Goal: Use online tool/utility: Utilize a website feature to perform a specific function

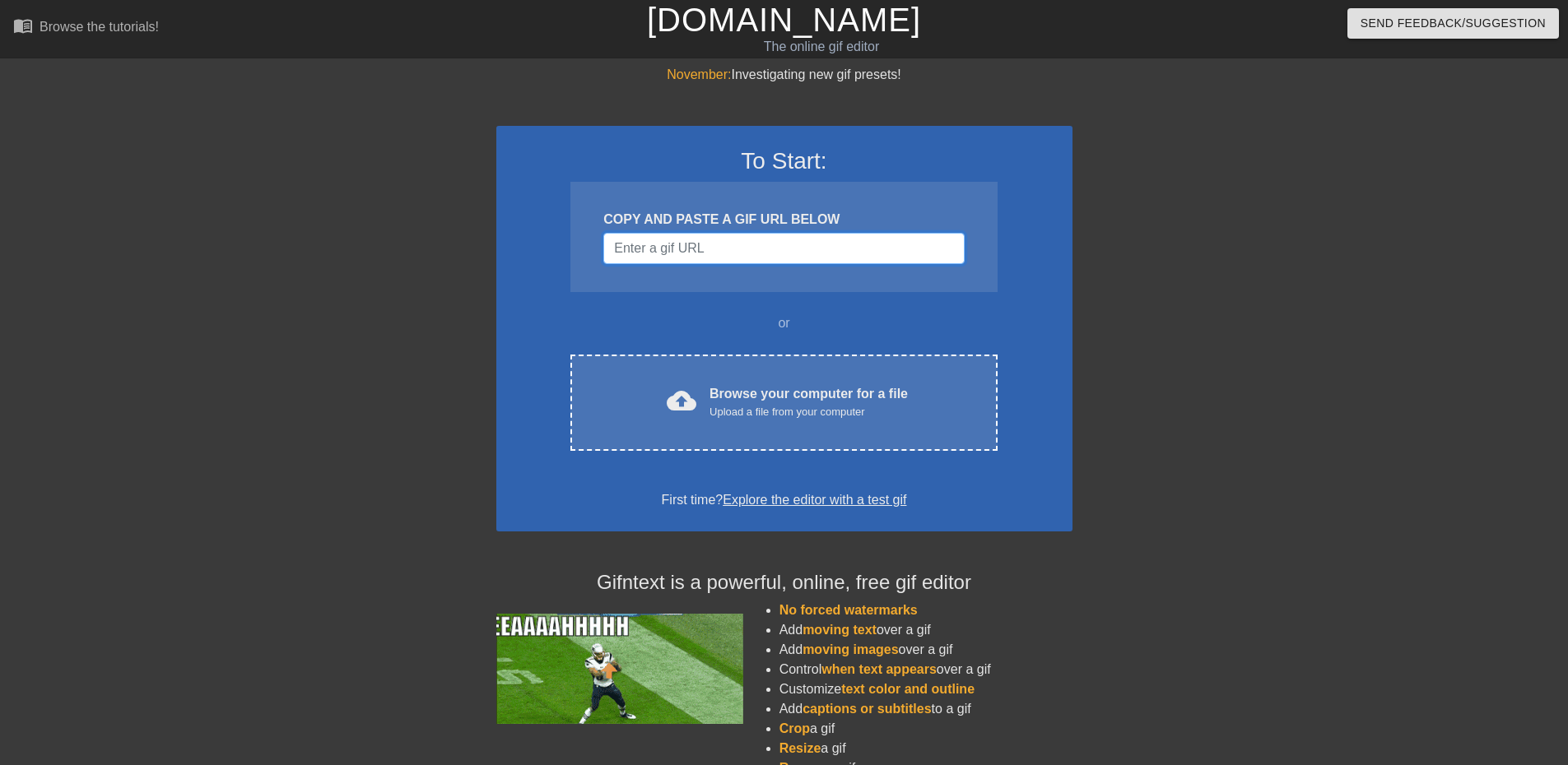
click at [731, 253] on input "Username" at bounding box center [784, 248] width 360 height 31
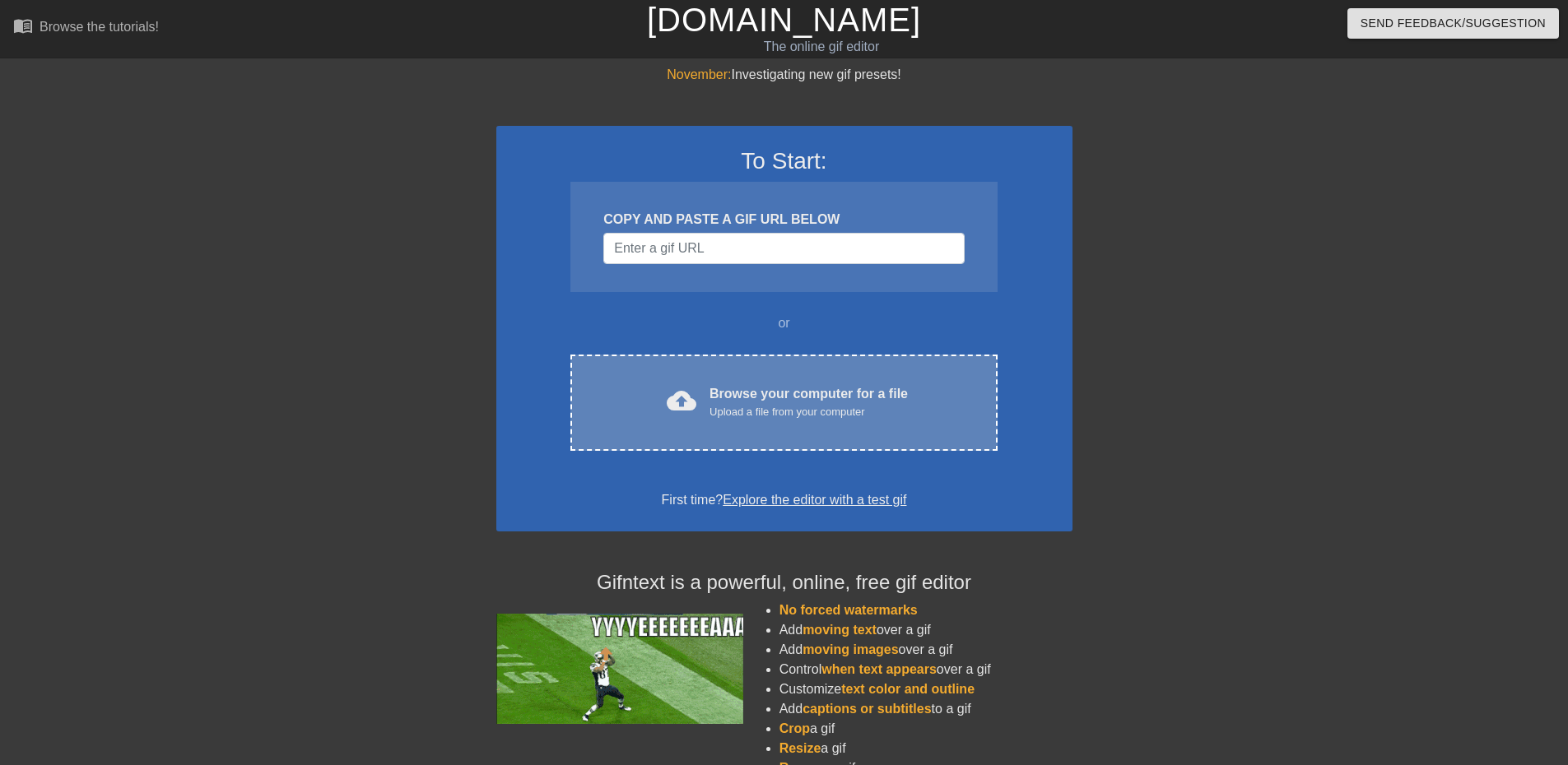
click at [747, 388] on div "Browse your computer for a file Upload a file from your computer" at bounding box center [809, 402] width 199 height 36
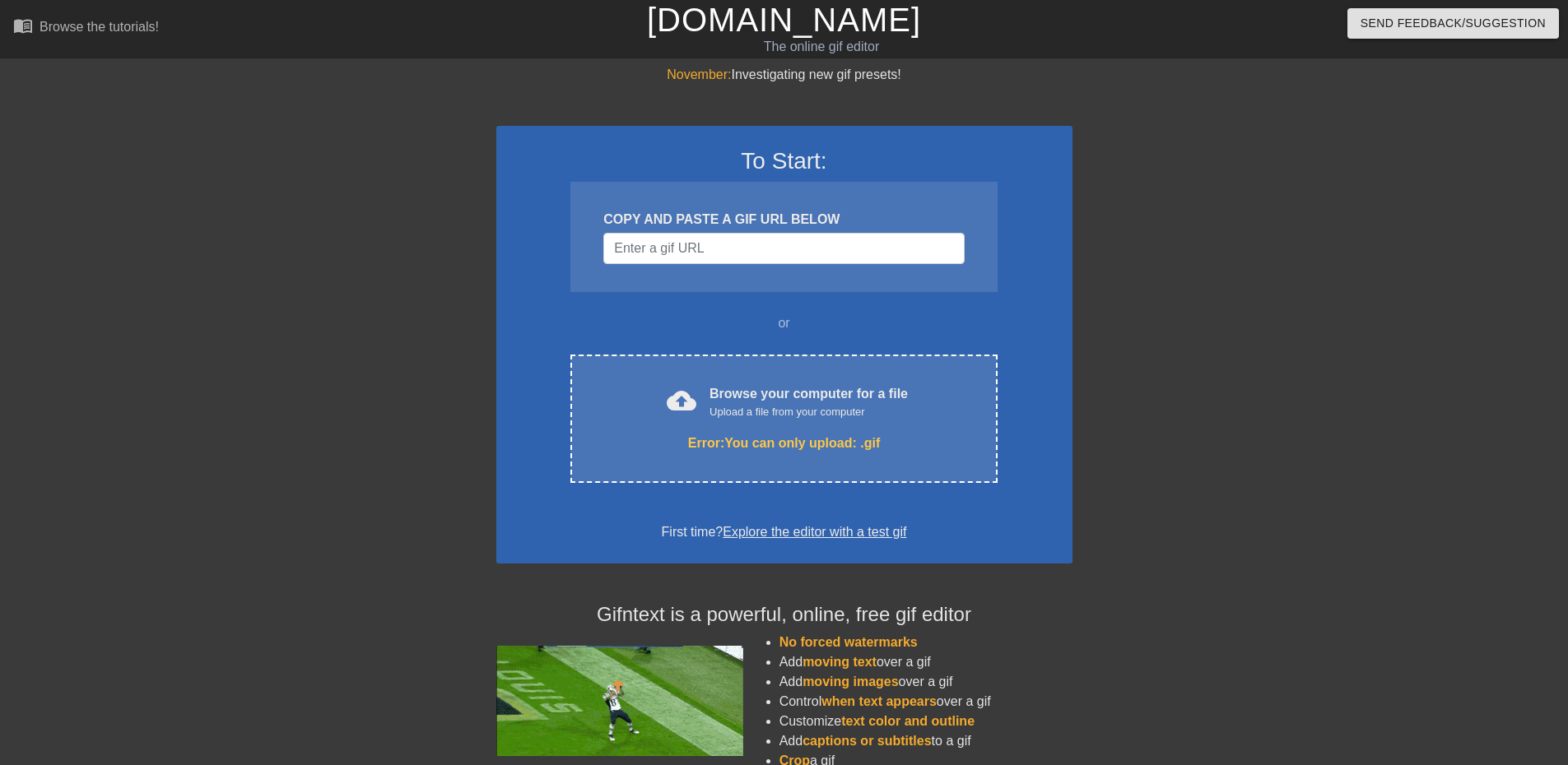
click at [810, 569] on div "To Start: COPY AND PASTE A GIF URL BELOW or cloud_upload Browse your computer f…" at bounding box center [784, 493] width 576 height 818
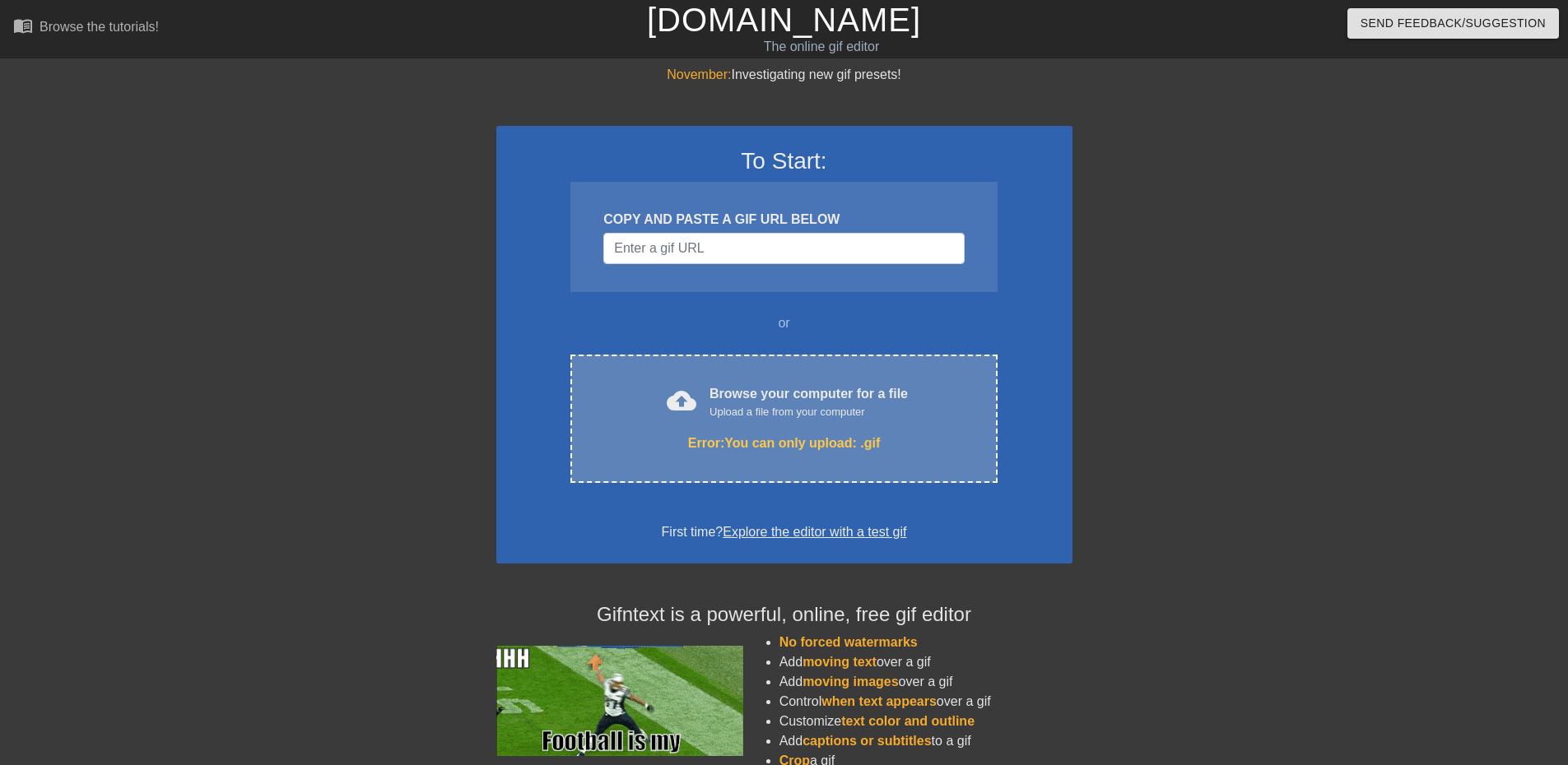
click at [817, 404] on div "Upload a file from your computer" at bounding box center [809, 412] width 199 height 17
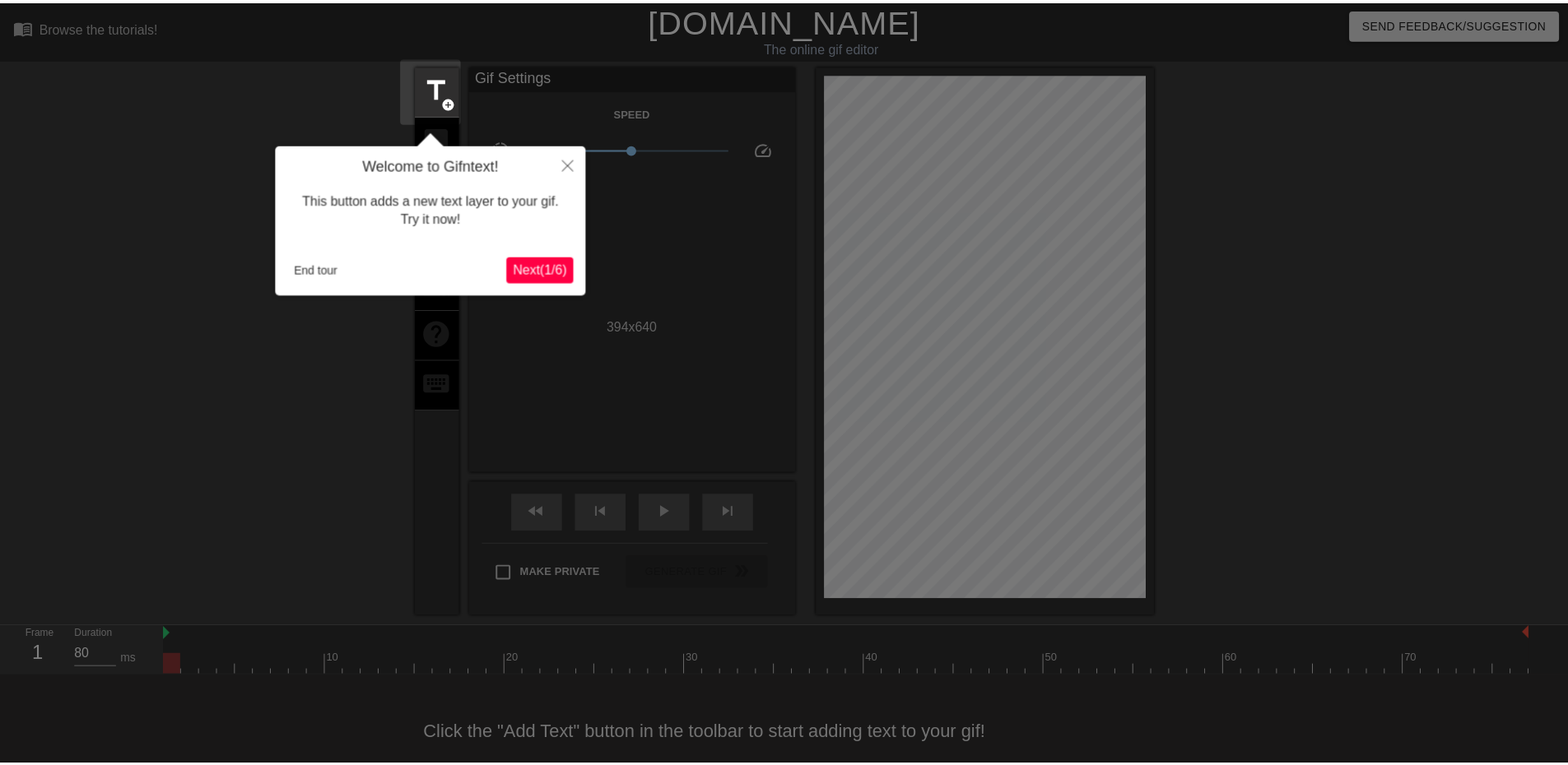
scroll to position [25, 0]
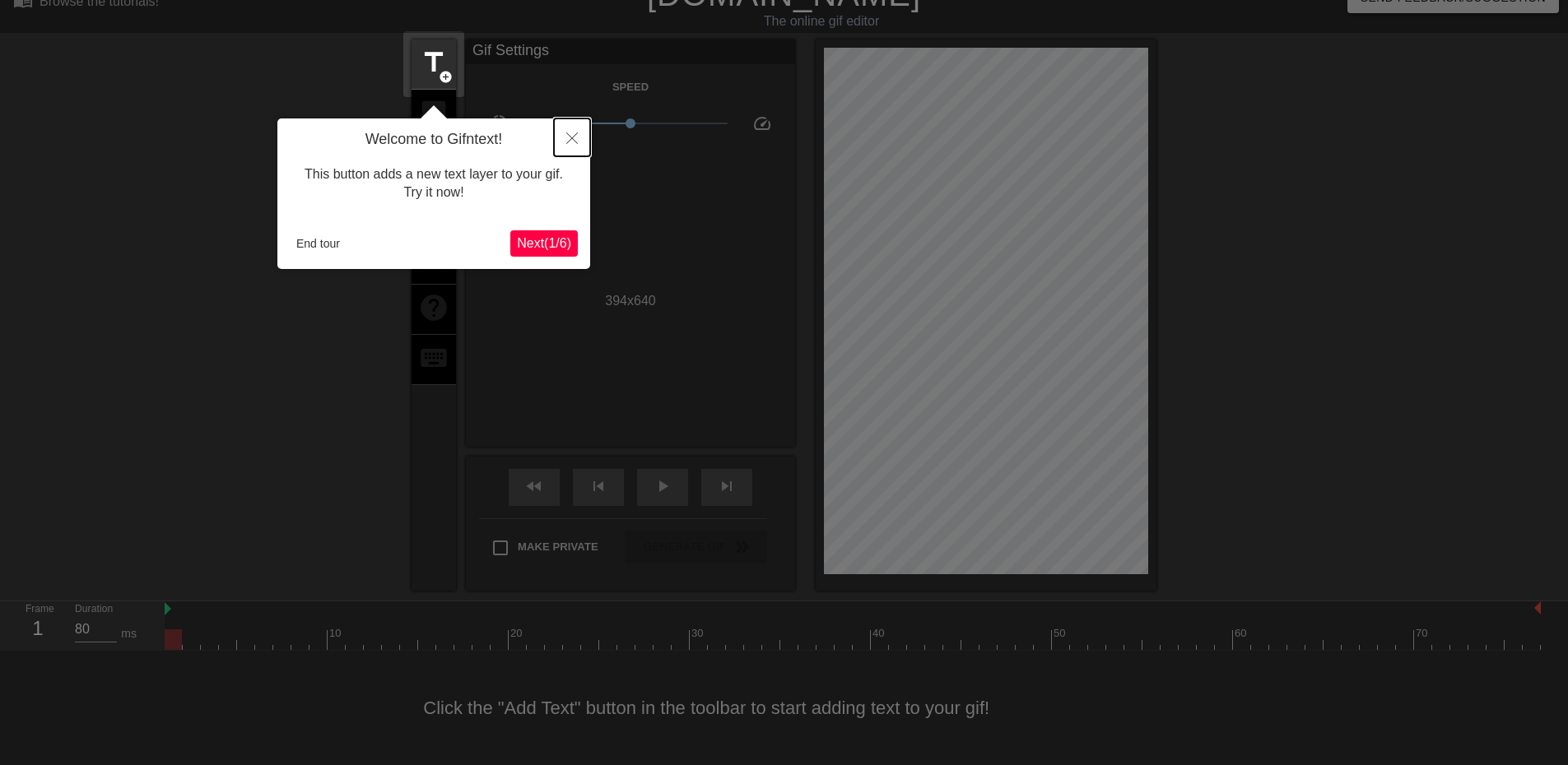
click at [569, 134] on icon "Close" at bounding box center [572, 138] width 12 height 12
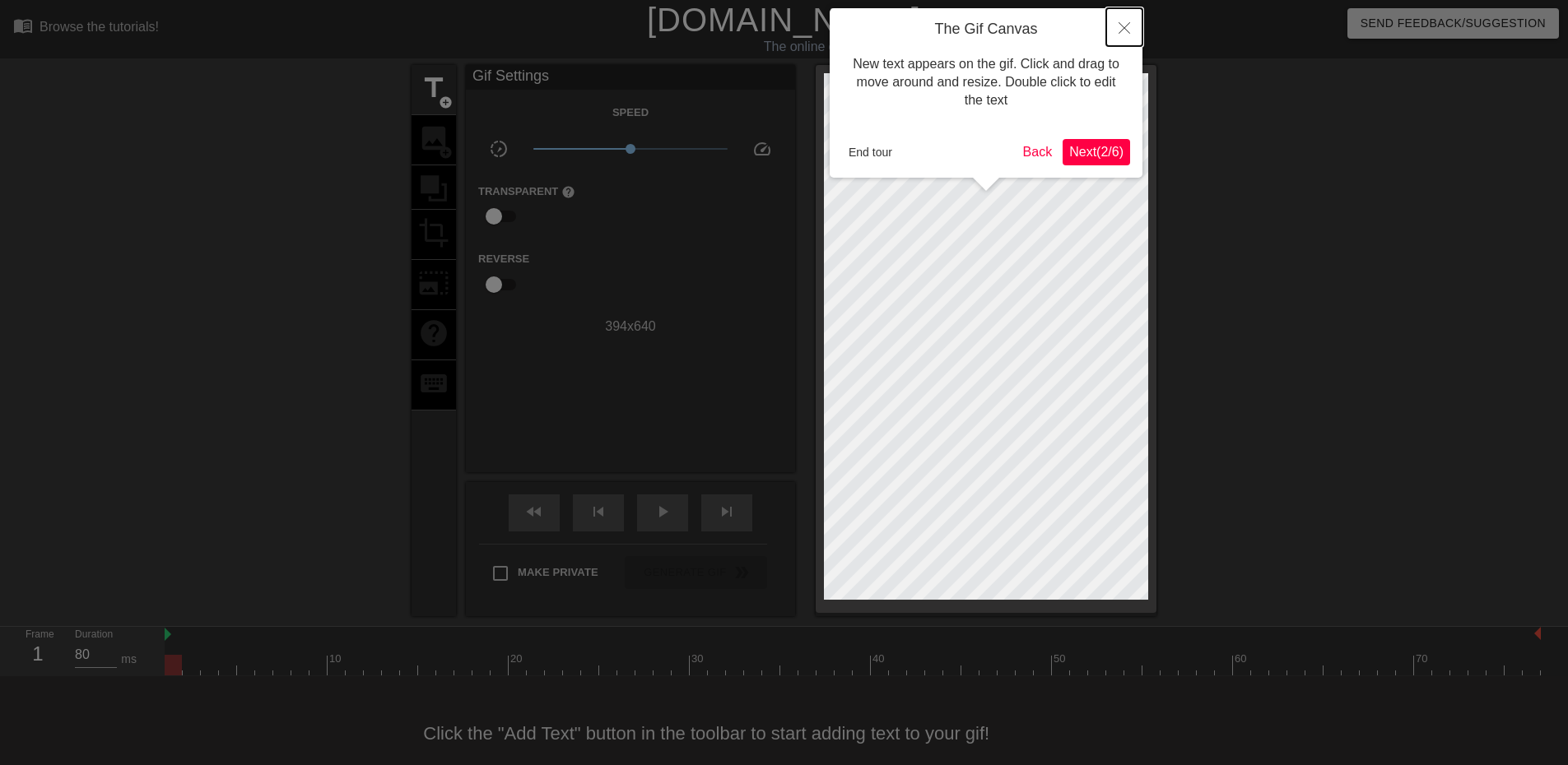
click at [1134, 24] on button "Close" at bounding box center [1123, 26] width 36 height 38
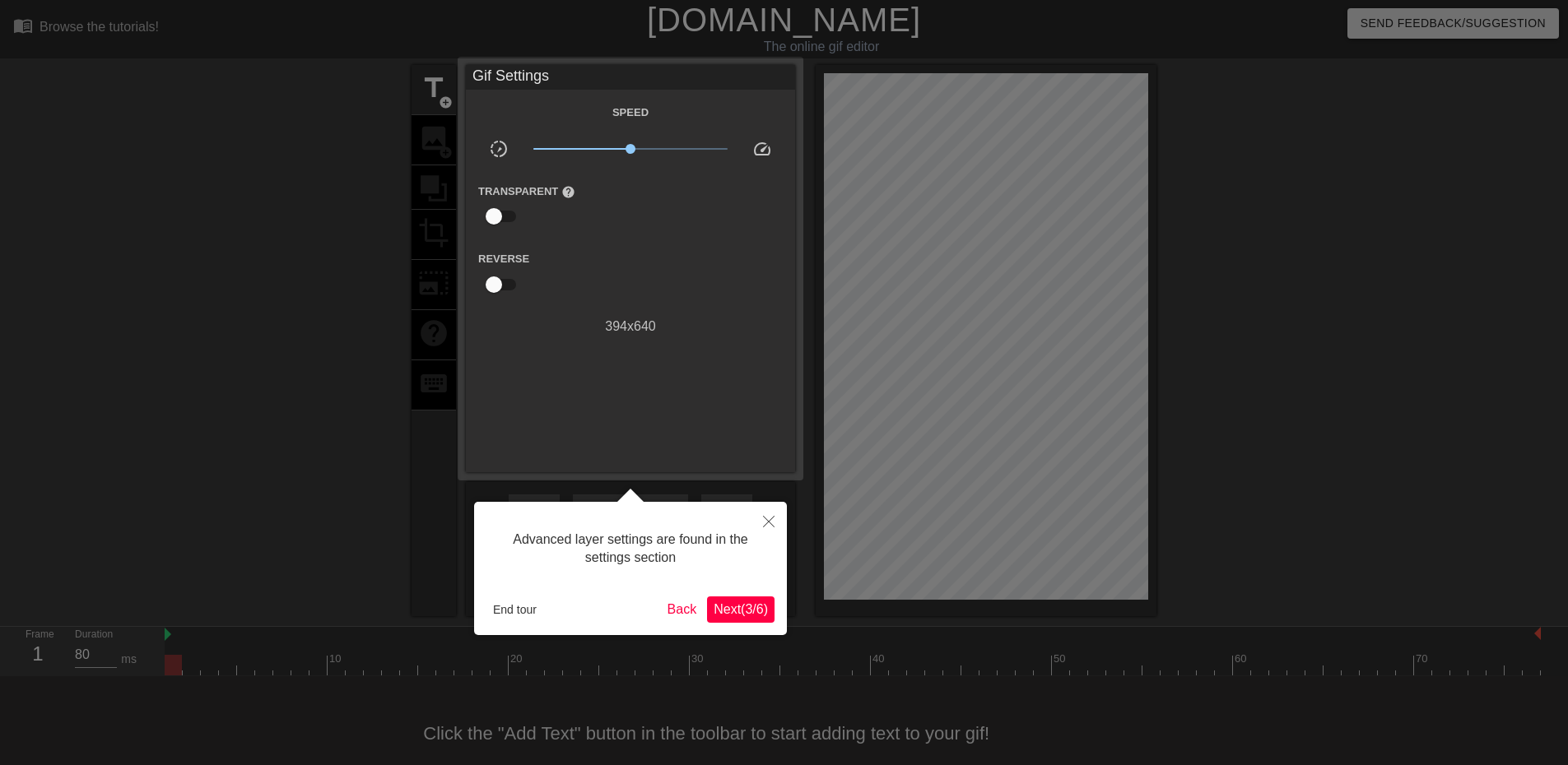
scroll to position [25, 0]
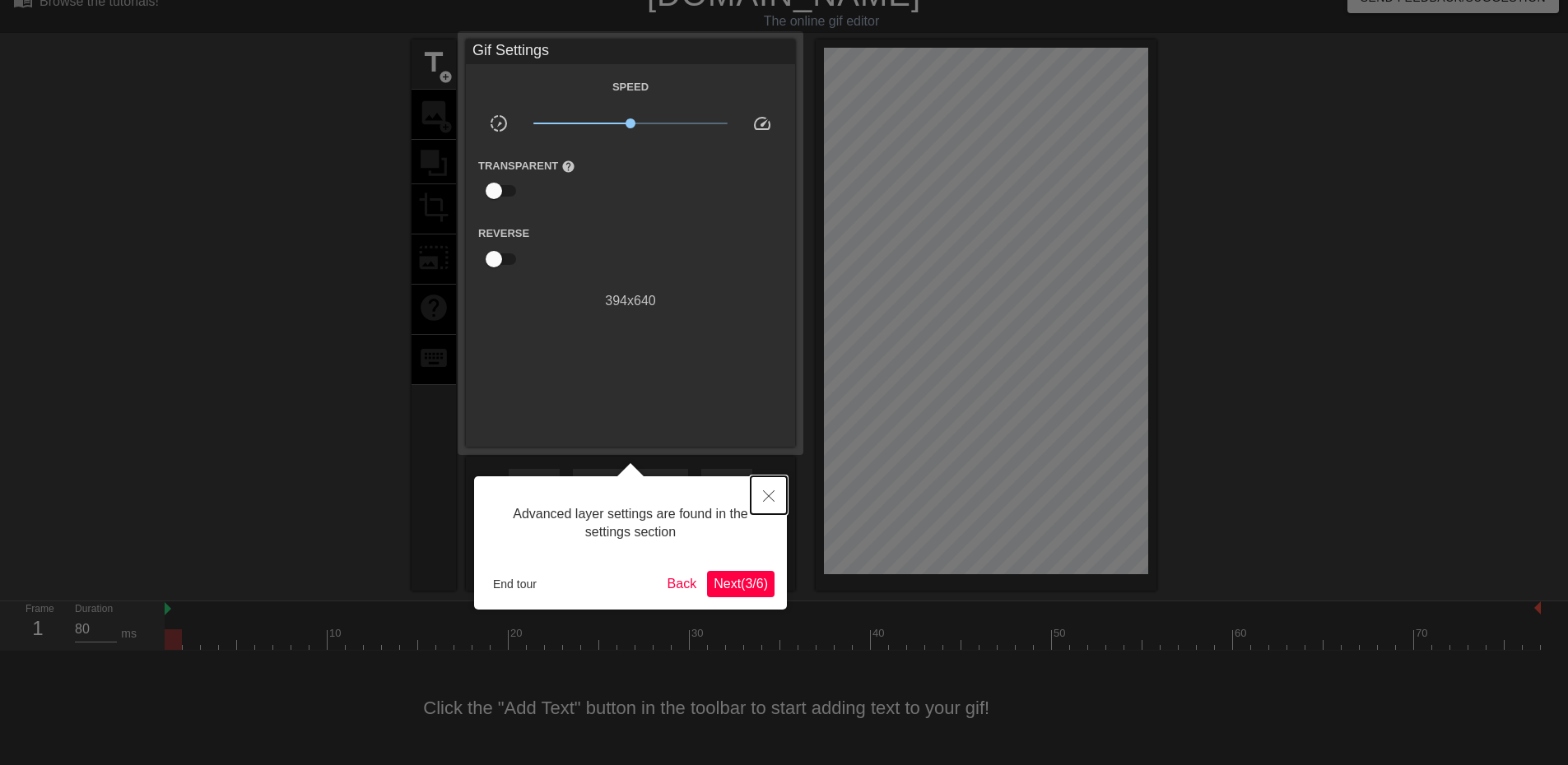
click at [763, 488] on button "Close" at bounding box center [768, 495] width 36 height 38
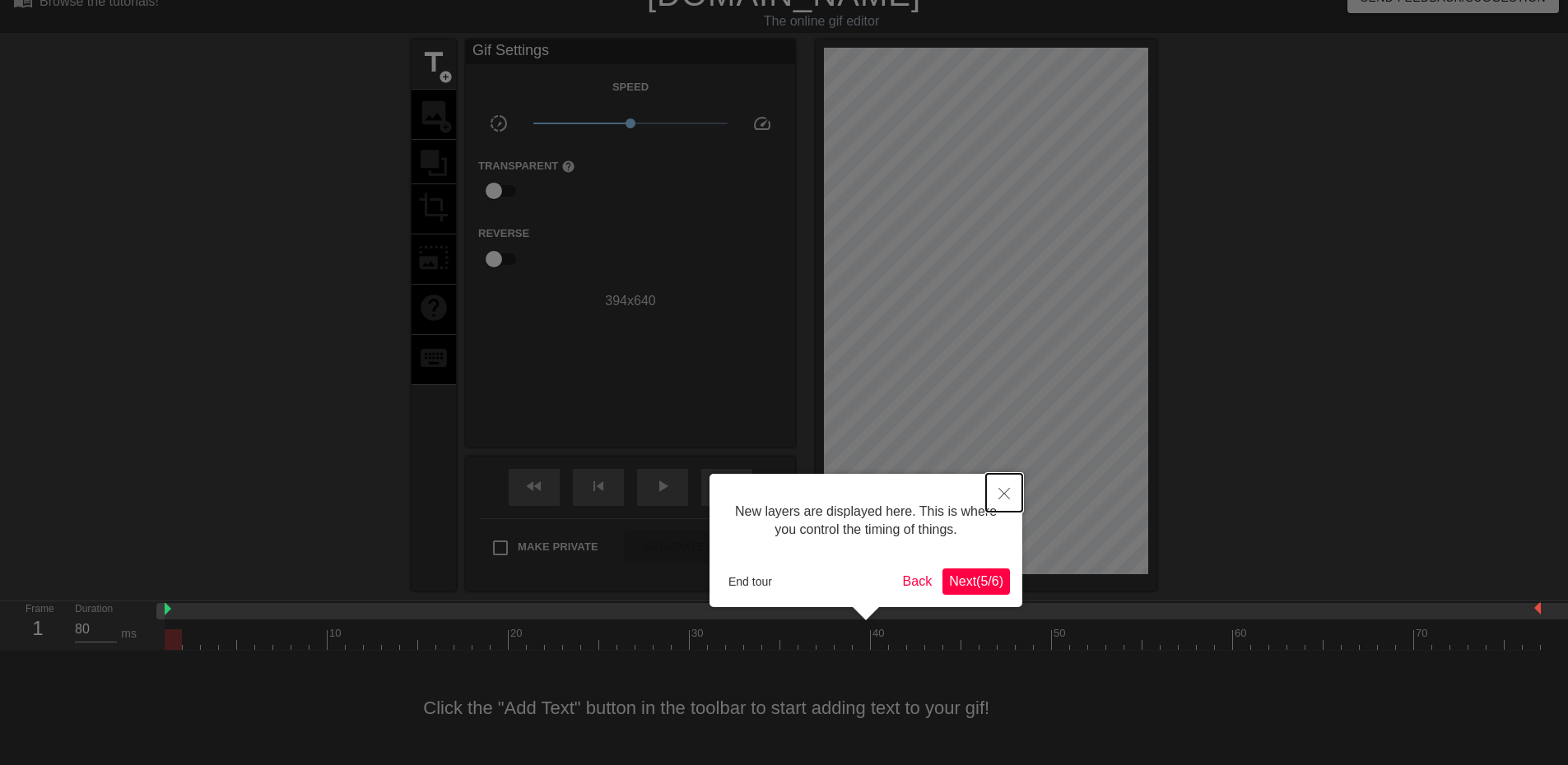
click at [1007, 485] on button "Close" at bounding box center [1003, 492] width 36 height 38
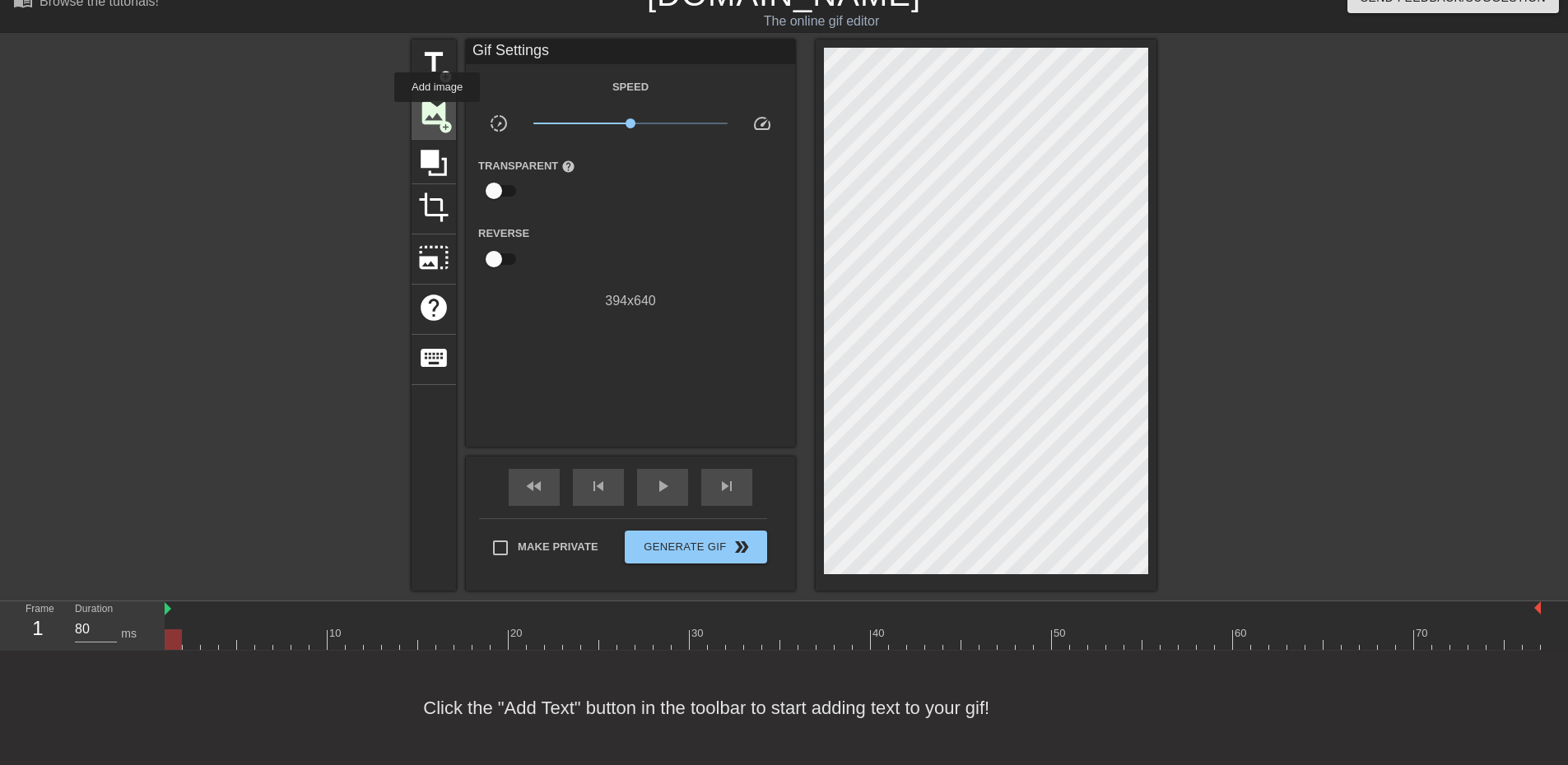
click at [437, 114] on span "image" at bounding box center [433, 113] width 31 height 31
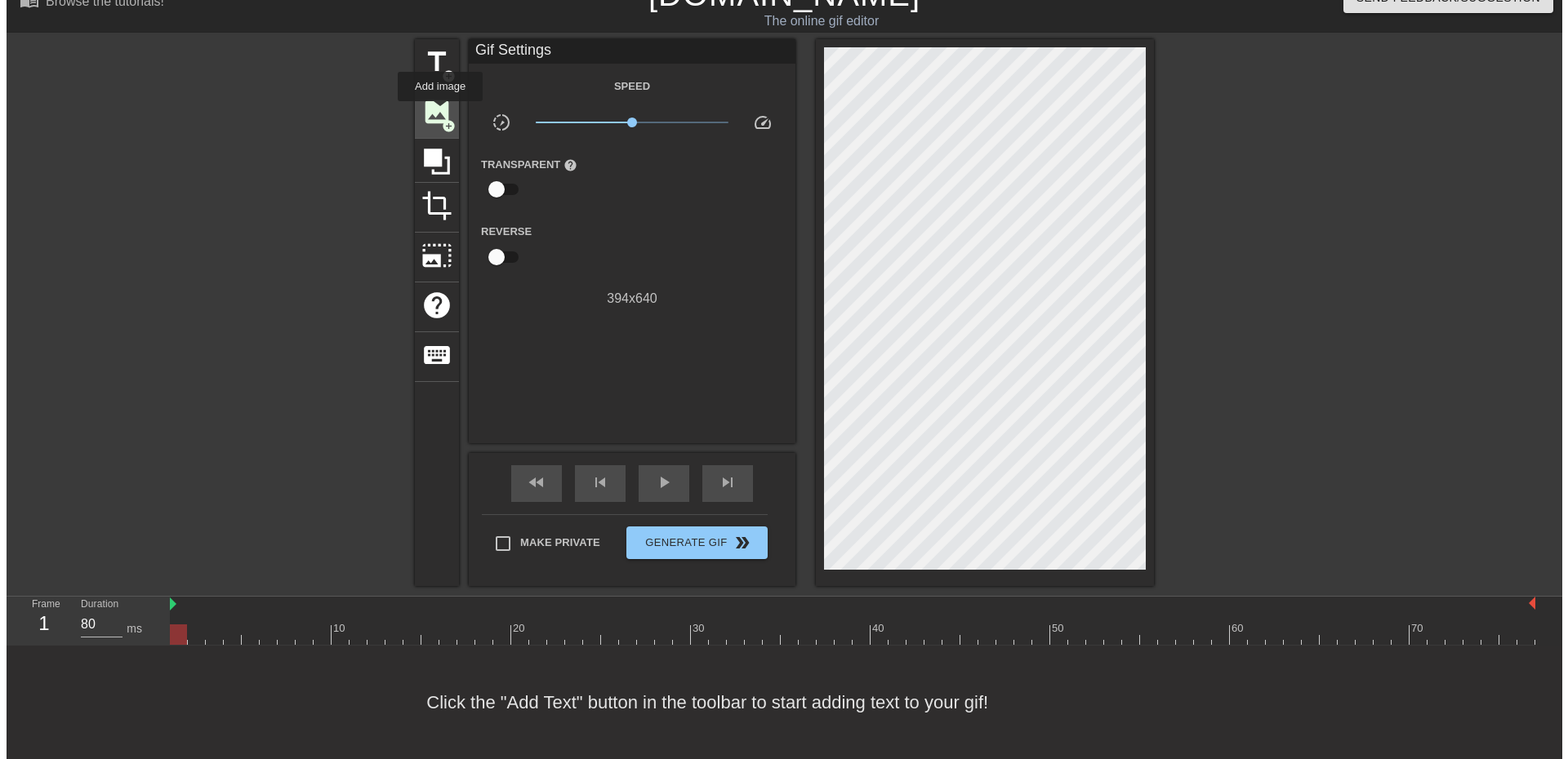
scroll to position [0, 0]
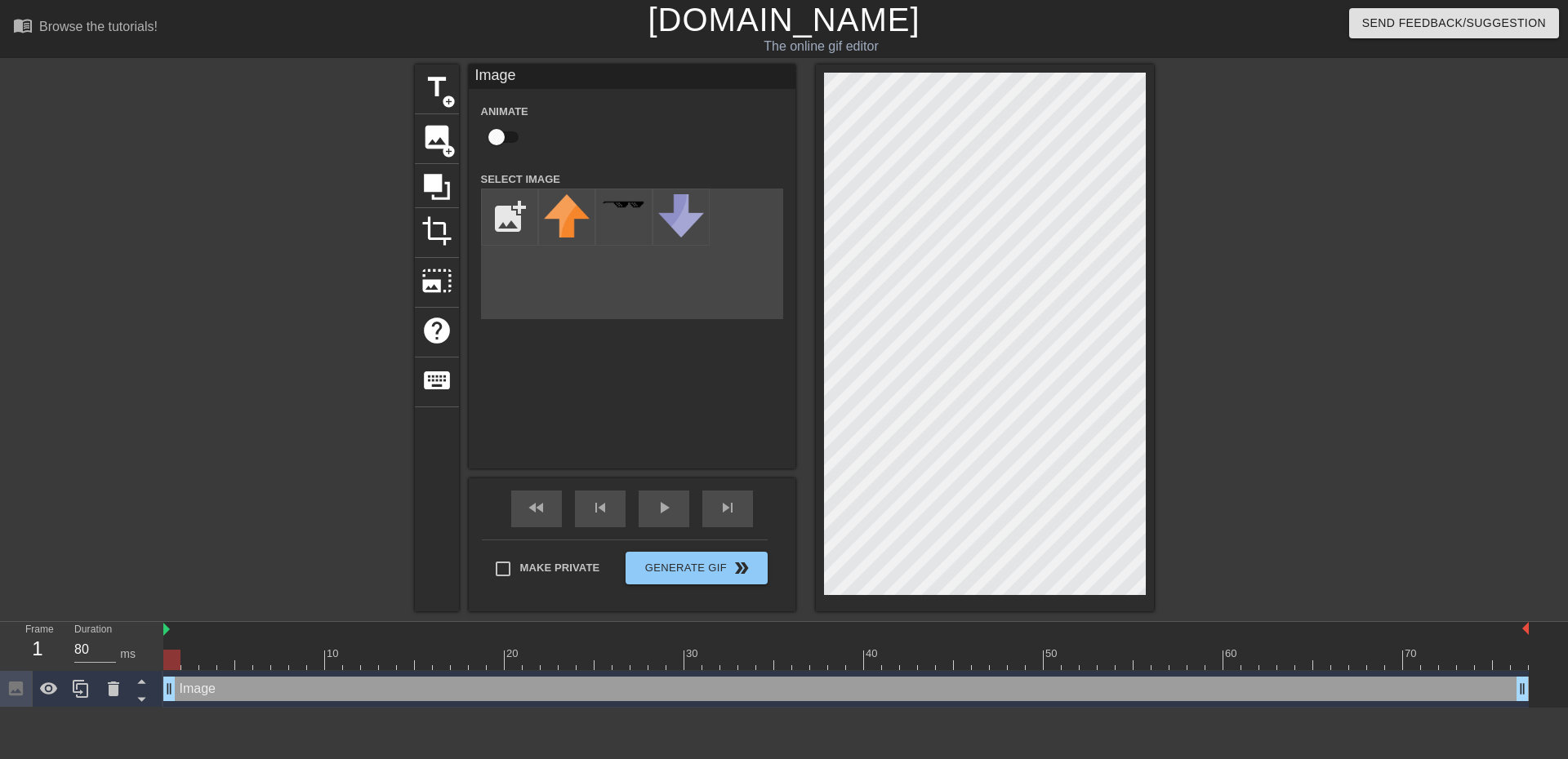
click at [824, 614] on div "menu_book Browse the tutorials! [DOMAIN_NAME] The online gif editor Send Feedba…" at bounding box center [784, 353] width 1568 height 708
drag, startPoint x: 448, startPoint y: 147, endPoint x: 520, endPoint y: 157, distance: 72.7
click at [520, 157] on div "title add_circle image add_circle crop photo_size_select_large help keyboard Im…" at bounding box center [784, 338] width 739 height 547
click at [499, 136] on input "checkbox" at bounding box center [497, 137] width 93 height 31
click at [502, 136] on input "checkbox" at bounding box center [512, 137] width 93 height 31
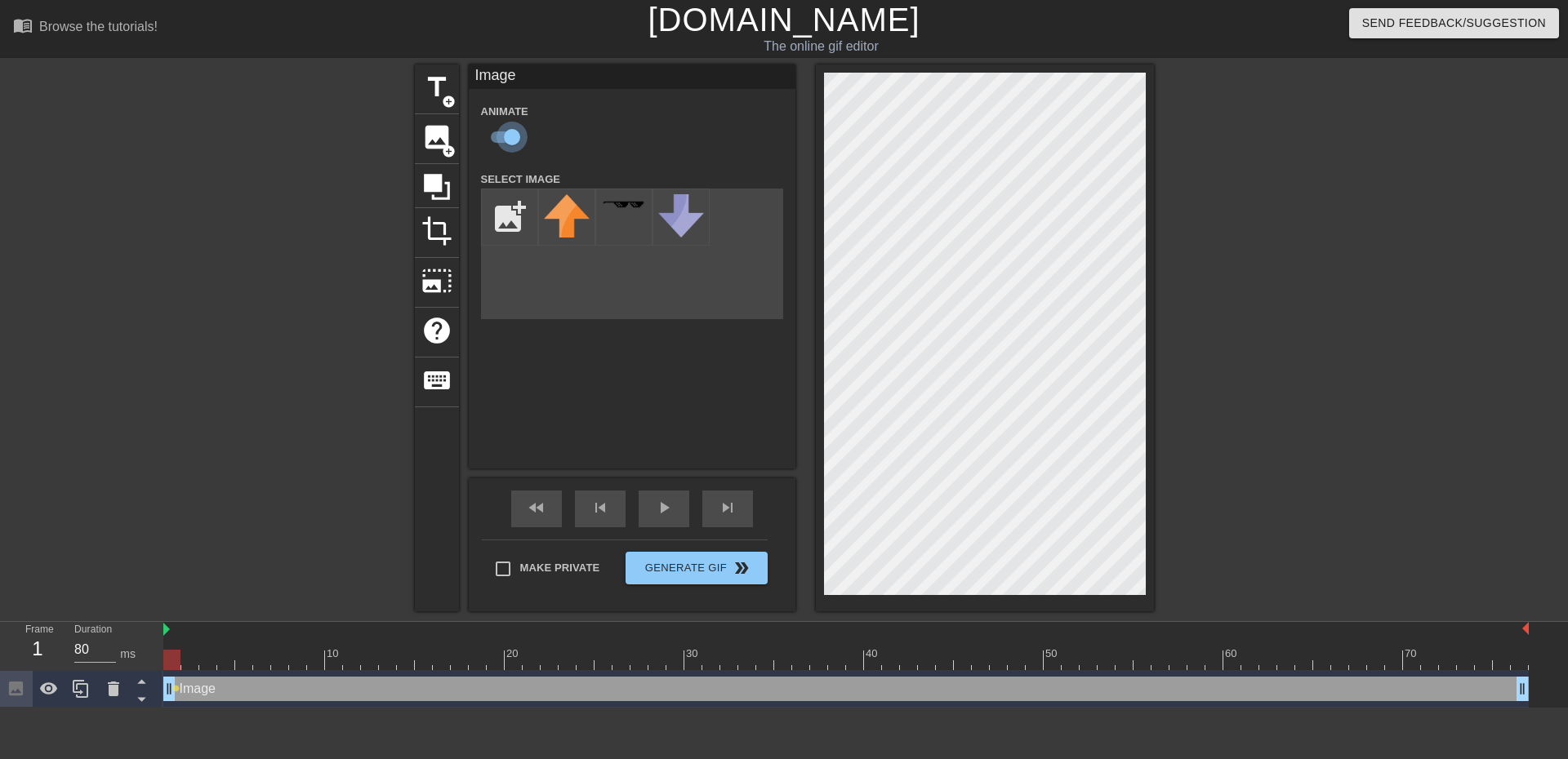
checkbox input "false"
click at [430, 282] on span "photo_size_select_large" at bounding box center [437, 281] width 31 height 31
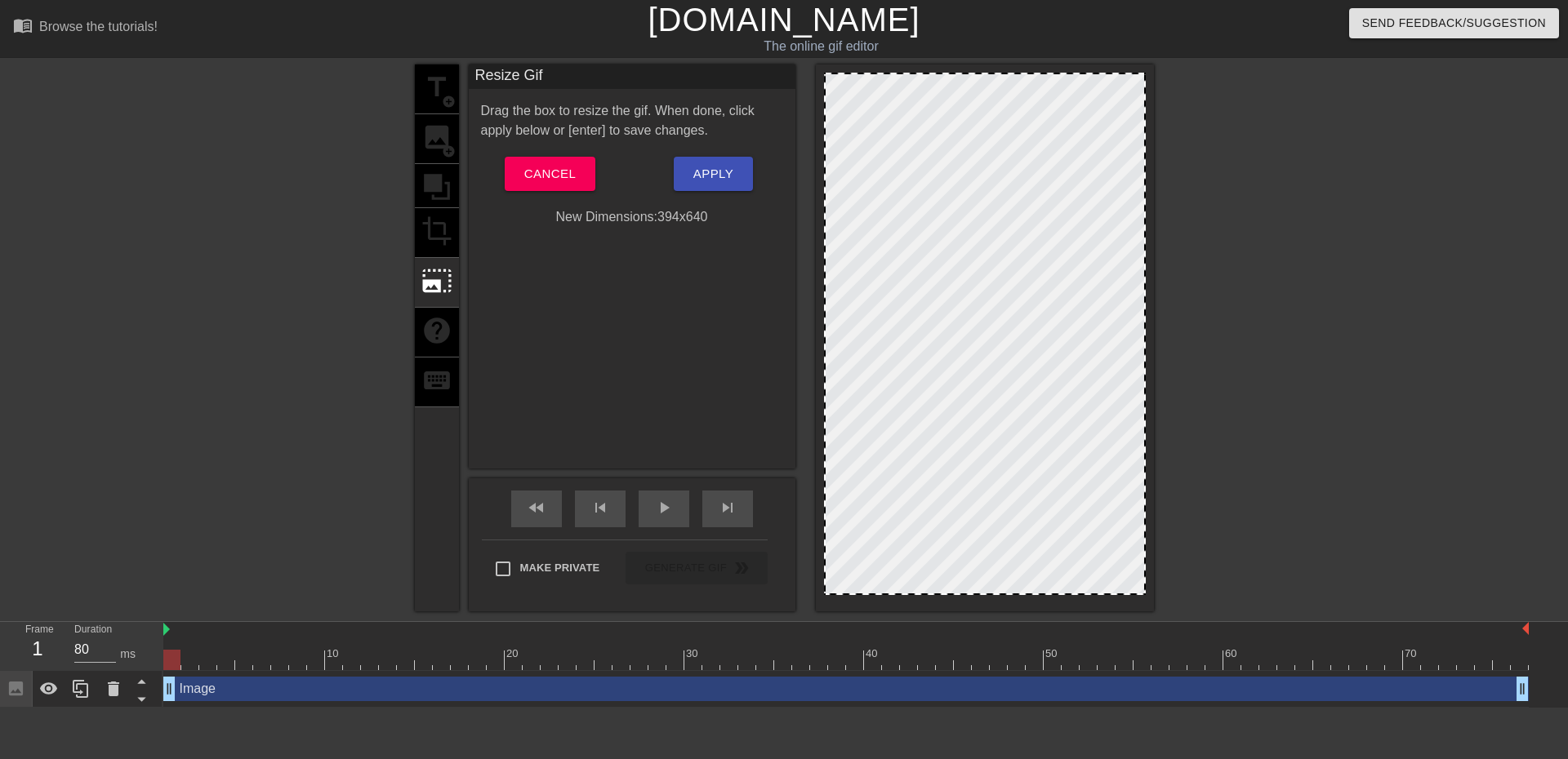
drag, startPoint x: 826, startPoint y: 71, endPoint x: 848, endPoint y: 94, distance: 31.8
click at [848, 94] on div at bounding box center [985, 338] width 338 height 547
click at [728, 168] on span "Apply" at bounding box center [713, 174] width 40 height 21
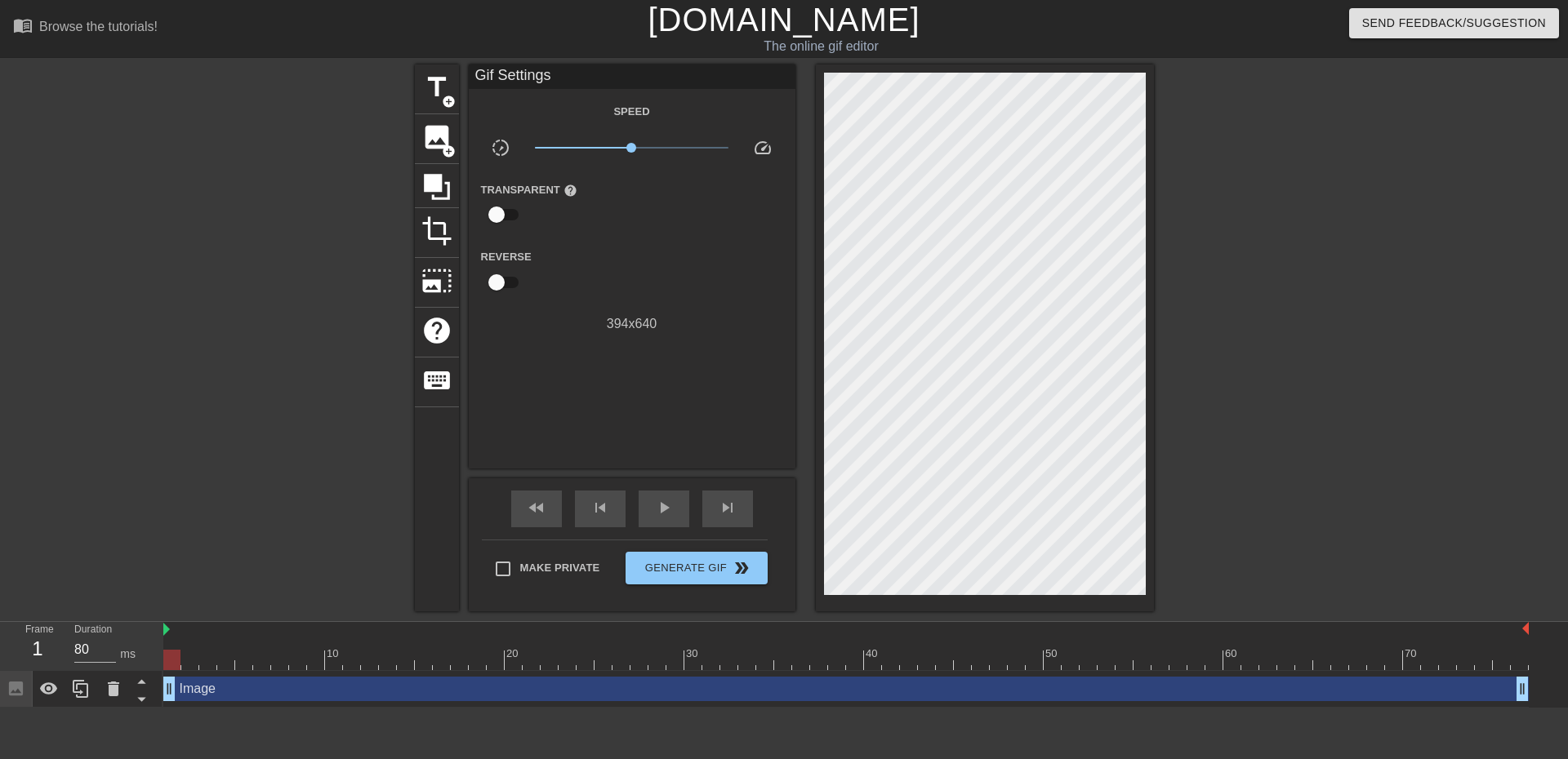
click at [1145, 632] on div "menu_book Browse the tutorials! [DOMAIN_NAME] The online gif editor Send Feedba…" at bounding box center [784, 353] width 1568 height 708
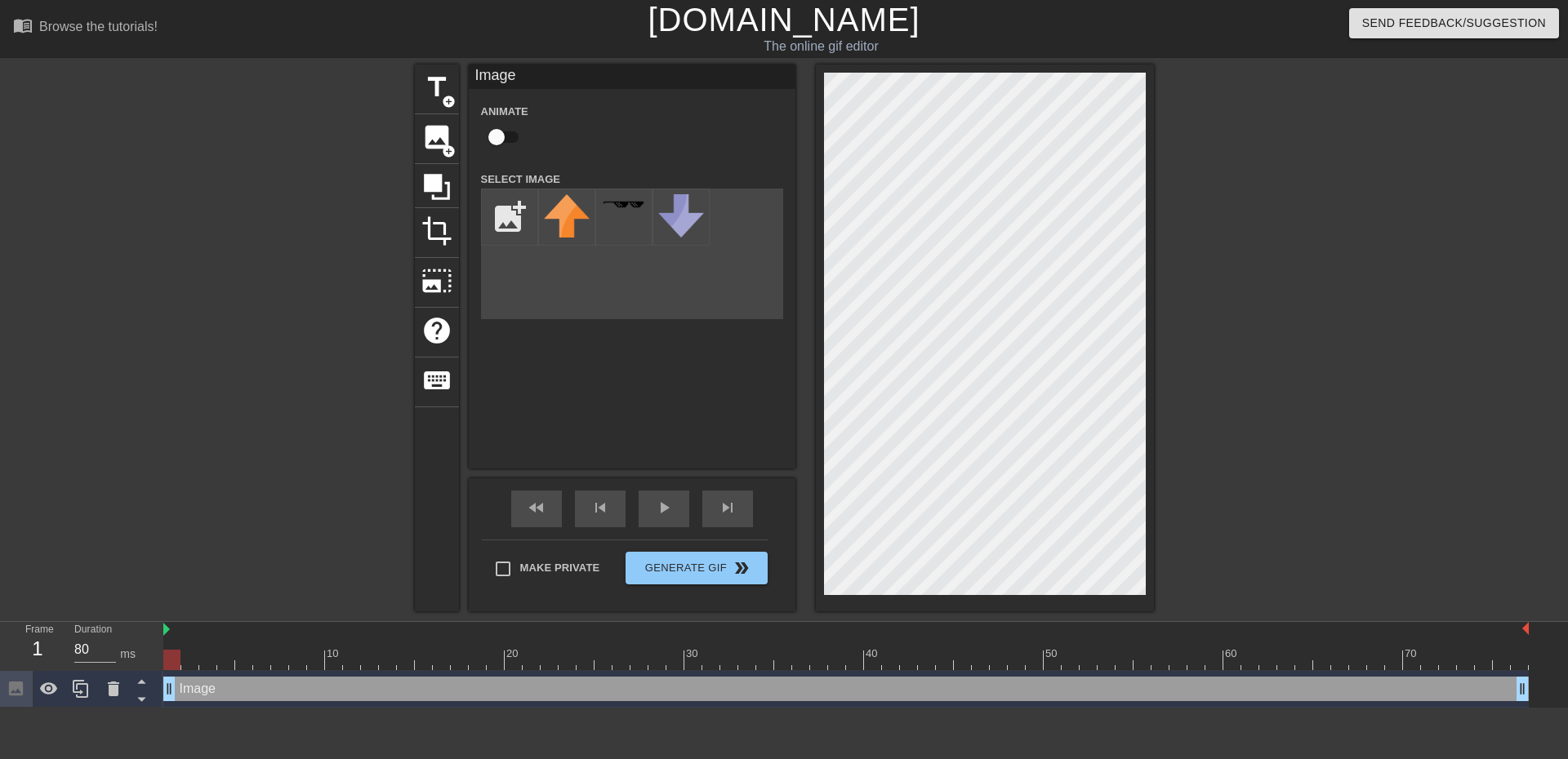
click at [697, 458] on div "title add_circle image add_circle crop photo_size_select_large help keyboard Im…" at bounding box center [784, 338] width 739 height 547
drag, startPoint x: 671, startPoint y: 436, endPoint x: 605, endPoint y: 371, distance: 92.6
click at [668, 434] on div "Image Animate Select Image add_photo_alternate" at bounding box center [632, 267] width 327 height 404
click at [509, 230] on input "file" at bounding box center [509, 216] width 55 height 55
click at [521, 222] on input "file" at bounding box center [509, 216] width 55 height 55
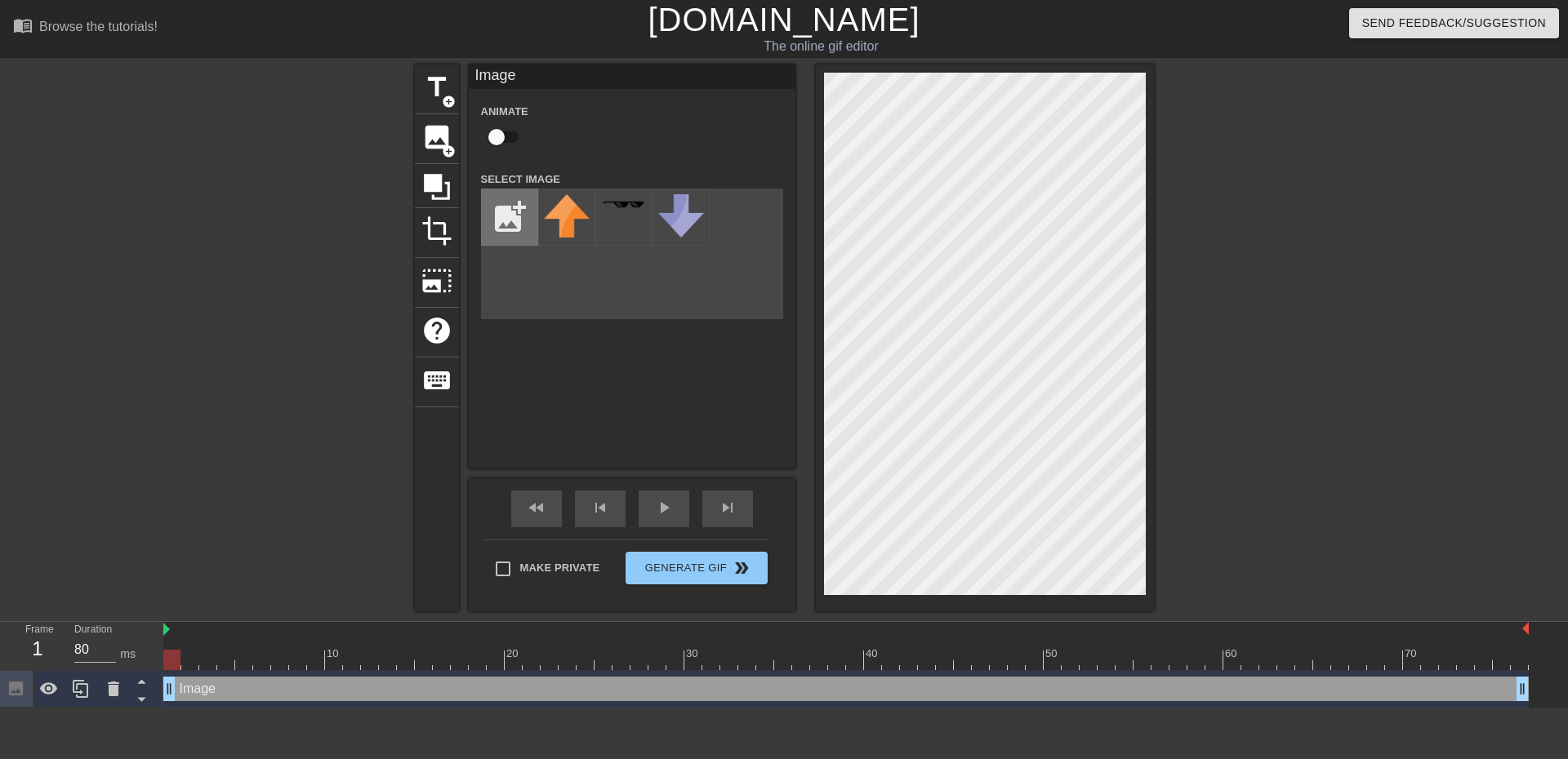
type input "C:\fakepath\image.png"
click at [563, 219] on img at bounding box center [566, 221] width 45 height 54
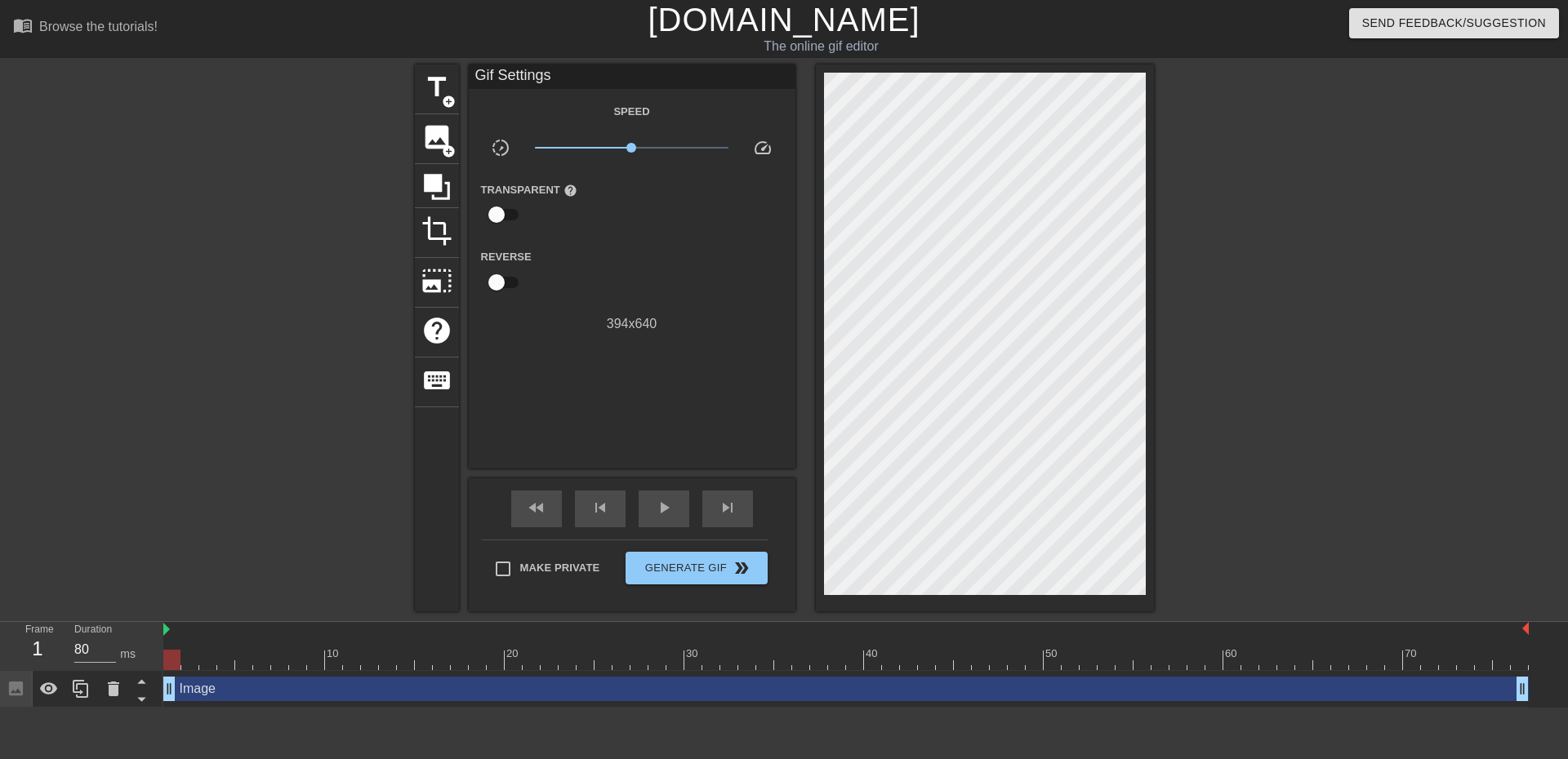
click at [865, 560] on div at bounding box center [985, 338] width 338 height 547
click at [1054, 427] on div "menu_book Browse the tutorials! [DOMAIN_NAME] The online gif editor Send Feedba…" at bounding box center [784, 353] width 1568 height 708
drag, startPoint x: 801, startPoint y: 58, endPoint x: 1393, endPoint y: 810, distance: 957.1
click at [1393, 708] on html "menu_book Browse the tutorials! [DOMAIN_NAME] The online gif editor Send Feedba…" at bounding box center [784, 353] width 1568 height 708
click at [435, 144] on span "image" at bounding box center [437, 137] width 31 height 31
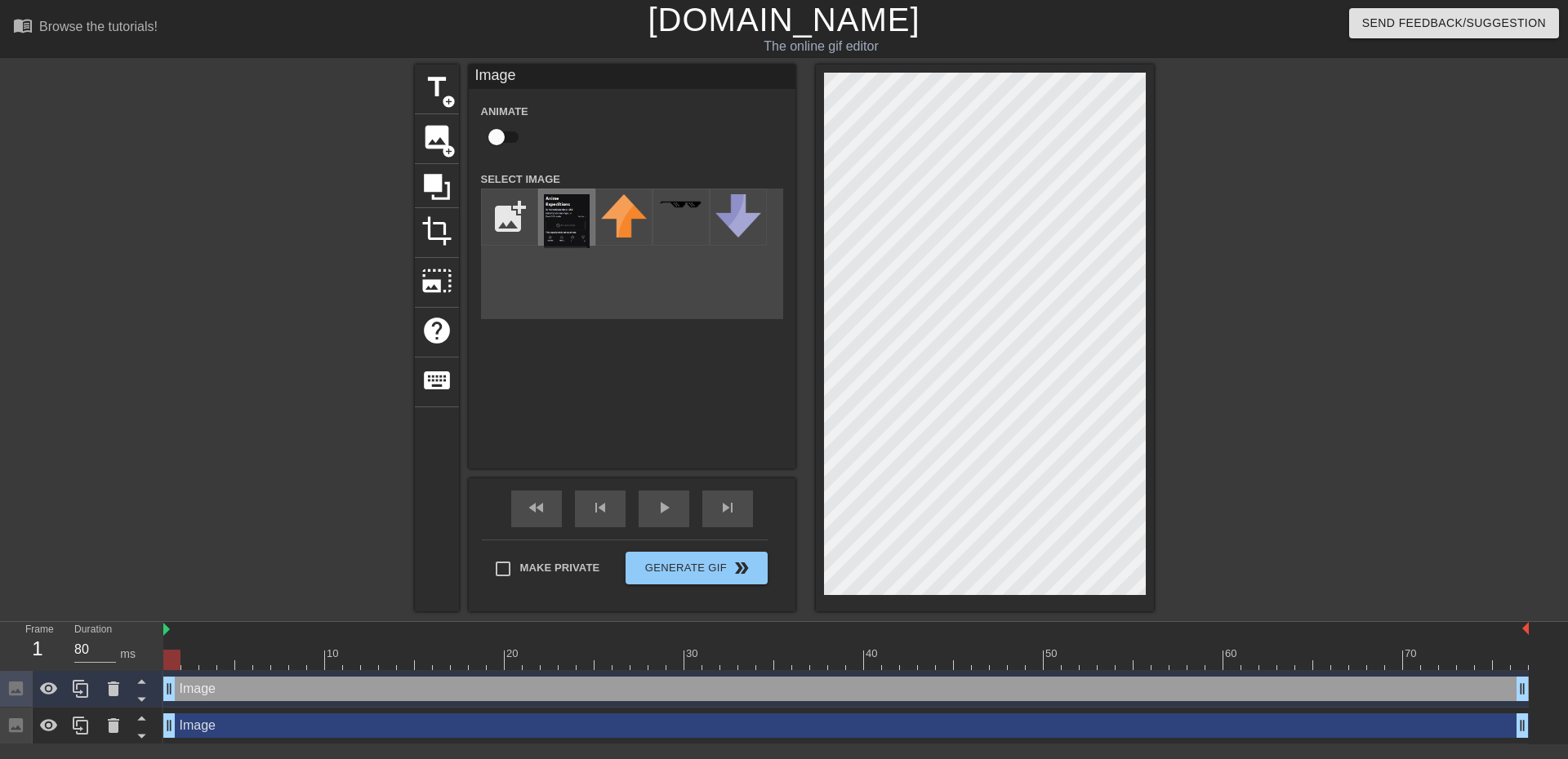
click at [564, 217] on img at bounding box center [566, 221] width 45 height 54
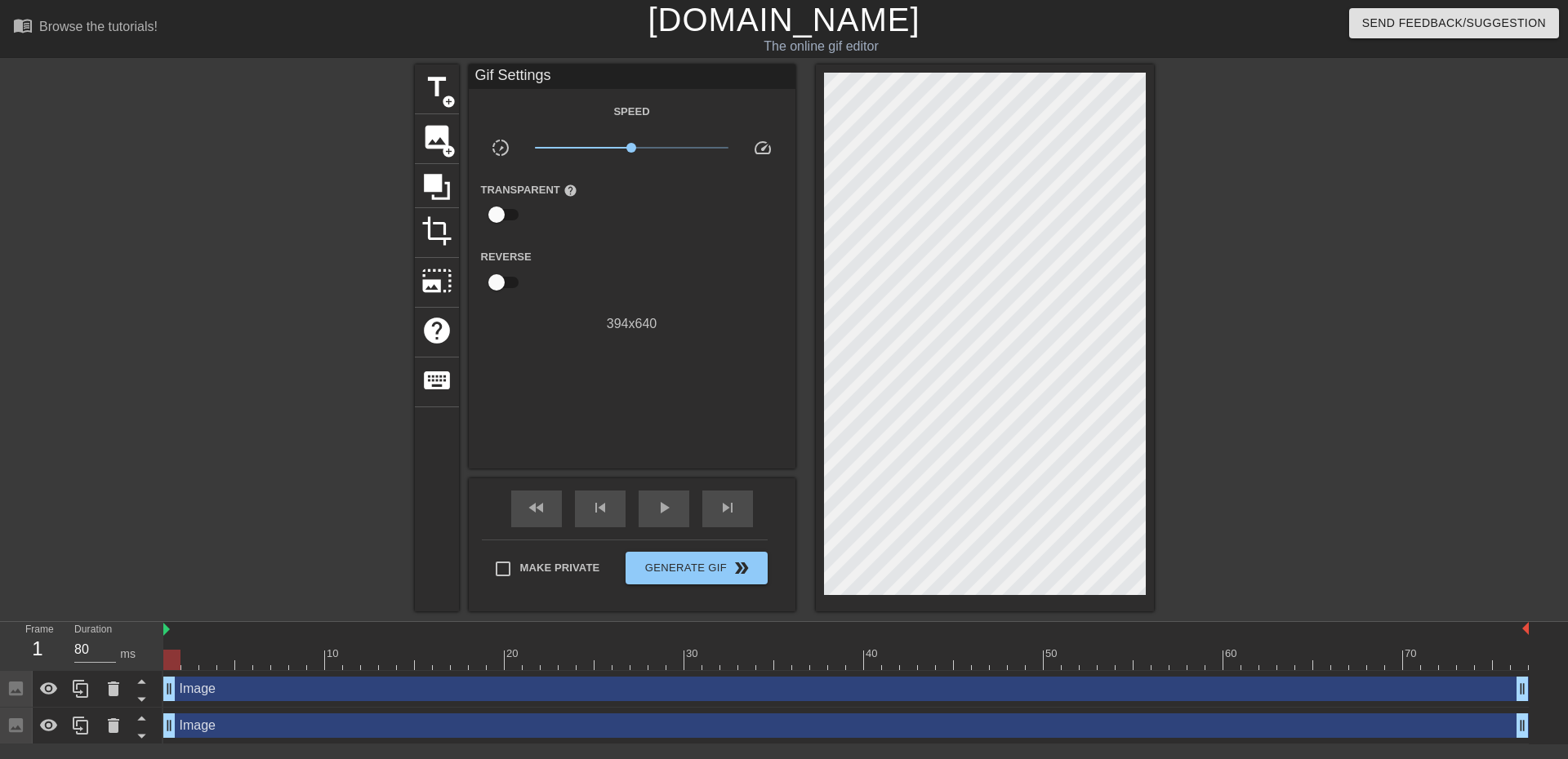
click at [1290, 310] on div at bounding box center [1297, 309] width 245 height 490
drag, startPoint x: 179, startPoint y: 641, endPoint x: 171, endPoint y: 632, distance: 12.0
click at [171, 632] on div "10 20 30 40 50 60 70" at bounding box center [846, 646] width 1366 height 48
click at [193, 628] on div at bounding box center [846, 630] width 1366 height 16
click at [186, 631] on div at bounding box center [846, 630] width 1366 height 16
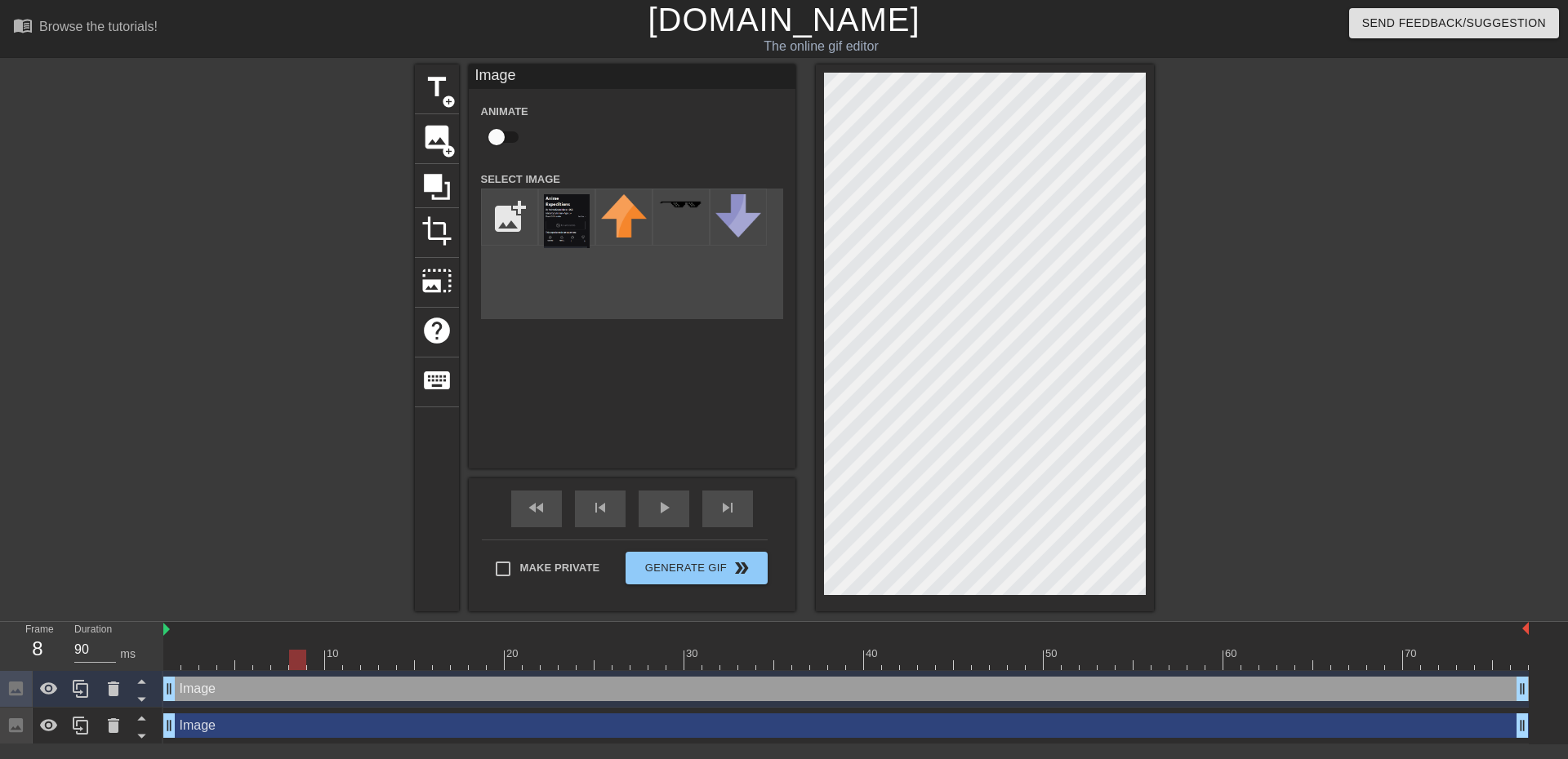
click at [882, 599] on div at bounding box center [985, 338] width 338 height 547
click at [1312, 335] on div at bounding box center [1297, 309] width 245 height 490
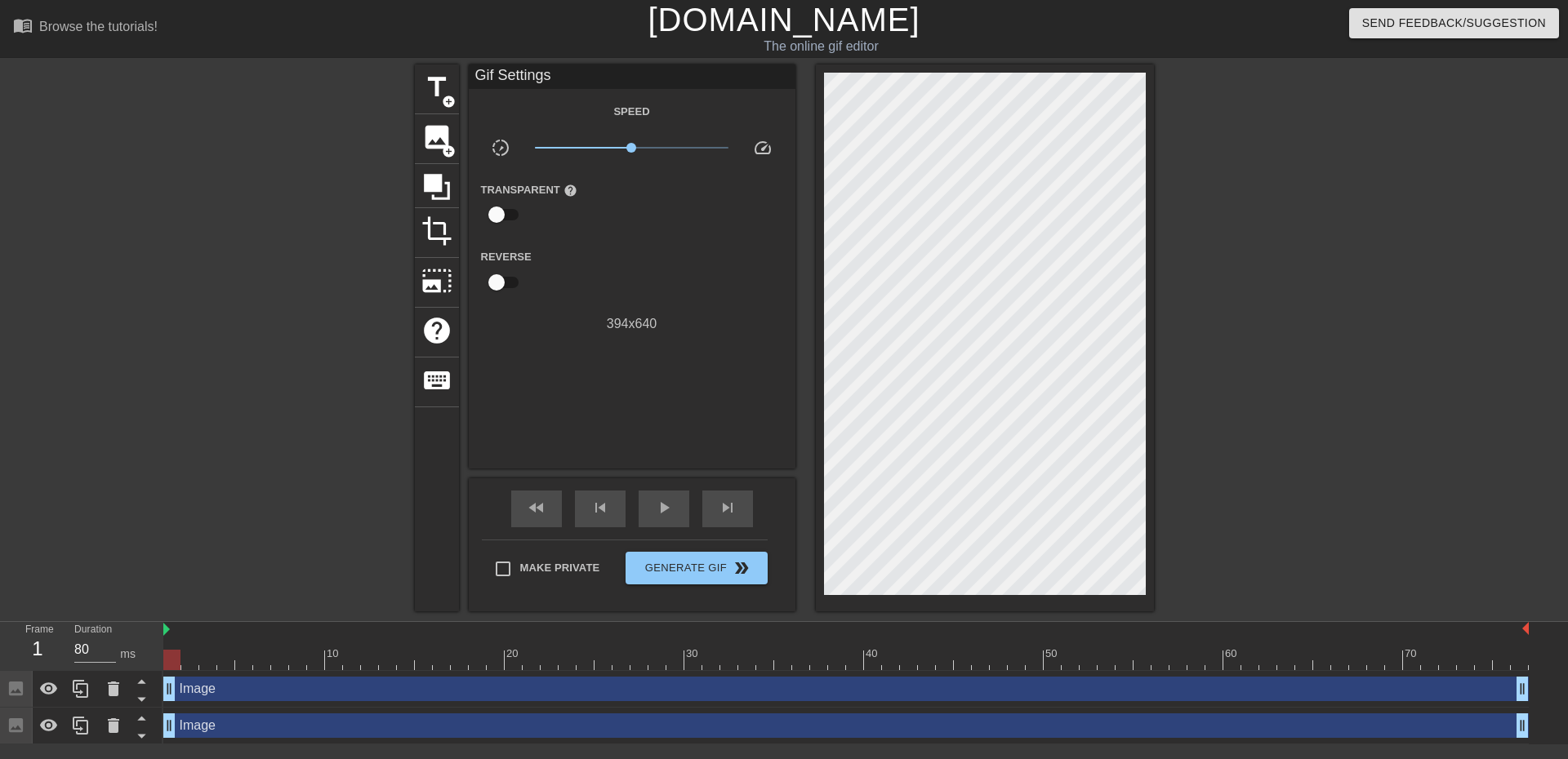
click at [172, 638] on div at bounding box center [172, 648] width 18 height 20
click at [169, 632] on img at bounding box center [166, 630] width 7 height 14
type input "80"
drag, startPoint x: 254, startPoint y: 659, endPoint x: 168, endPoint y: 663, distance: 86.1
click at [168, 663] on div at bounding box center [172, 660] width 17 height 20
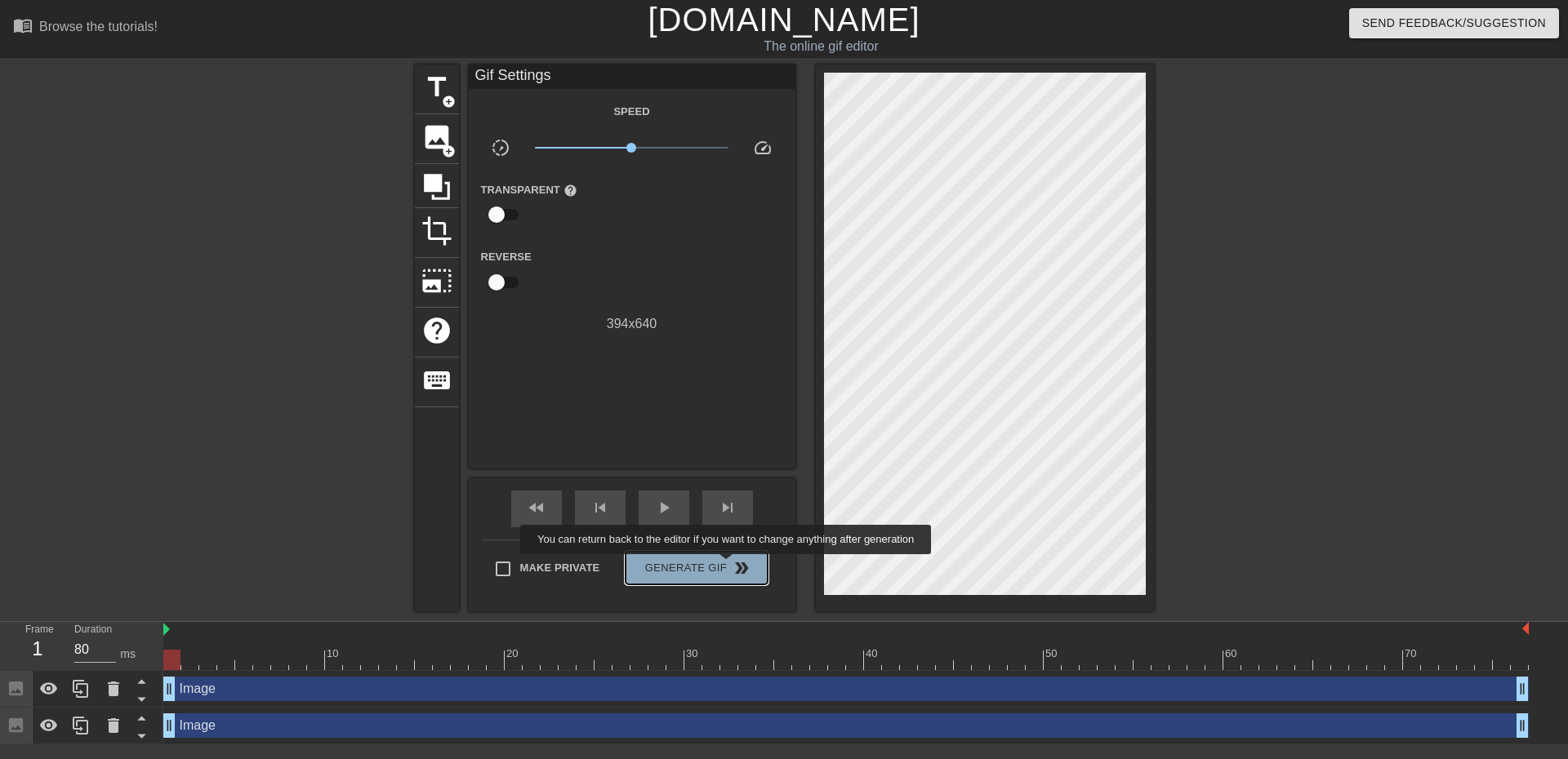
click at [727, 566] on span "Generate Gif double_arrow" at bounding box center [696, 568] width 128 height 19
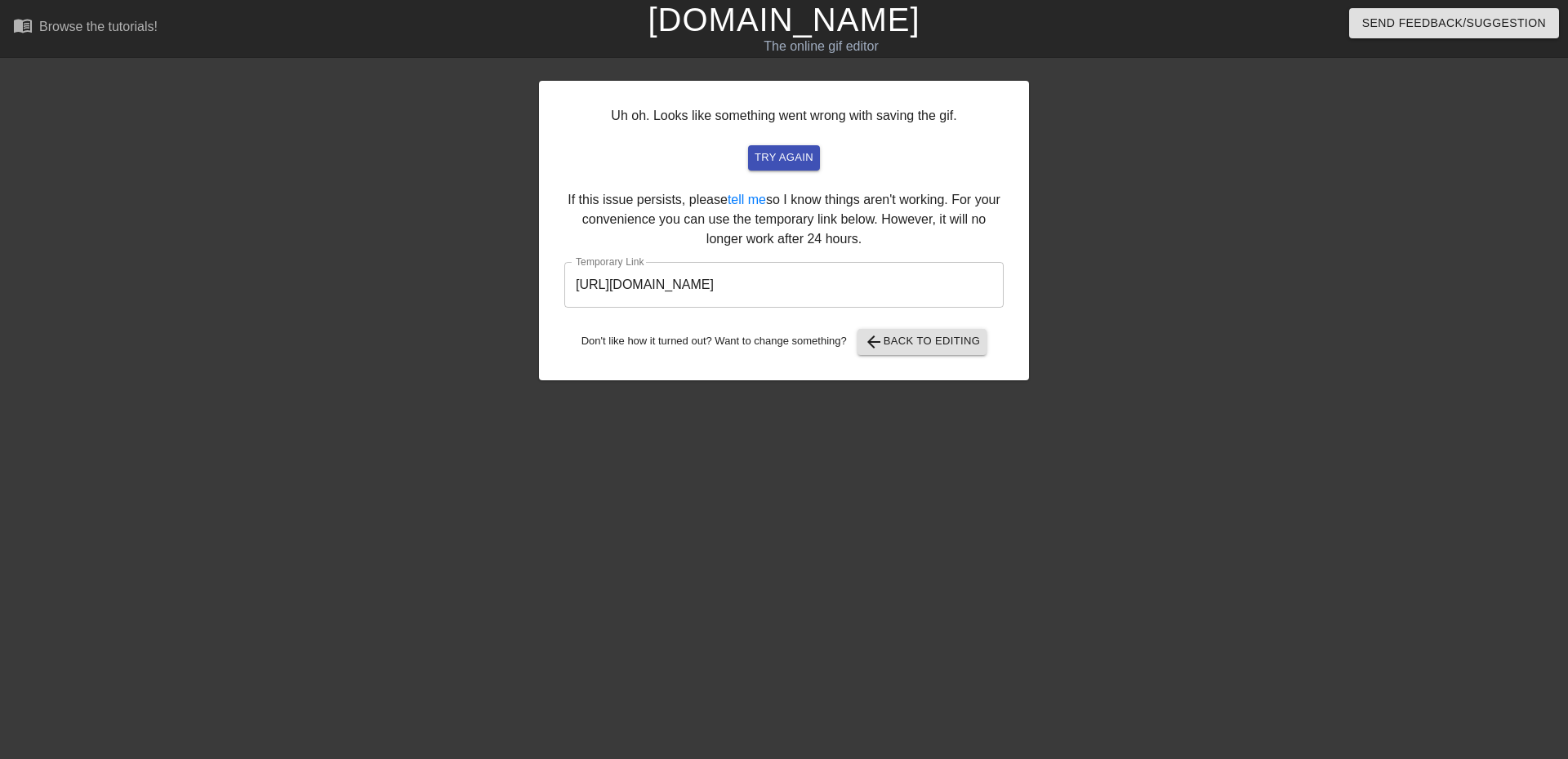
click at [874, 282] on input "[URL][DOMAIN_NAME]" at bounding box center [784, 284] width 440 height 45
click at [881, 276] on input "[URL][DOMAIN_NAME]" at bounding box center [784, 284] width 440 height 45
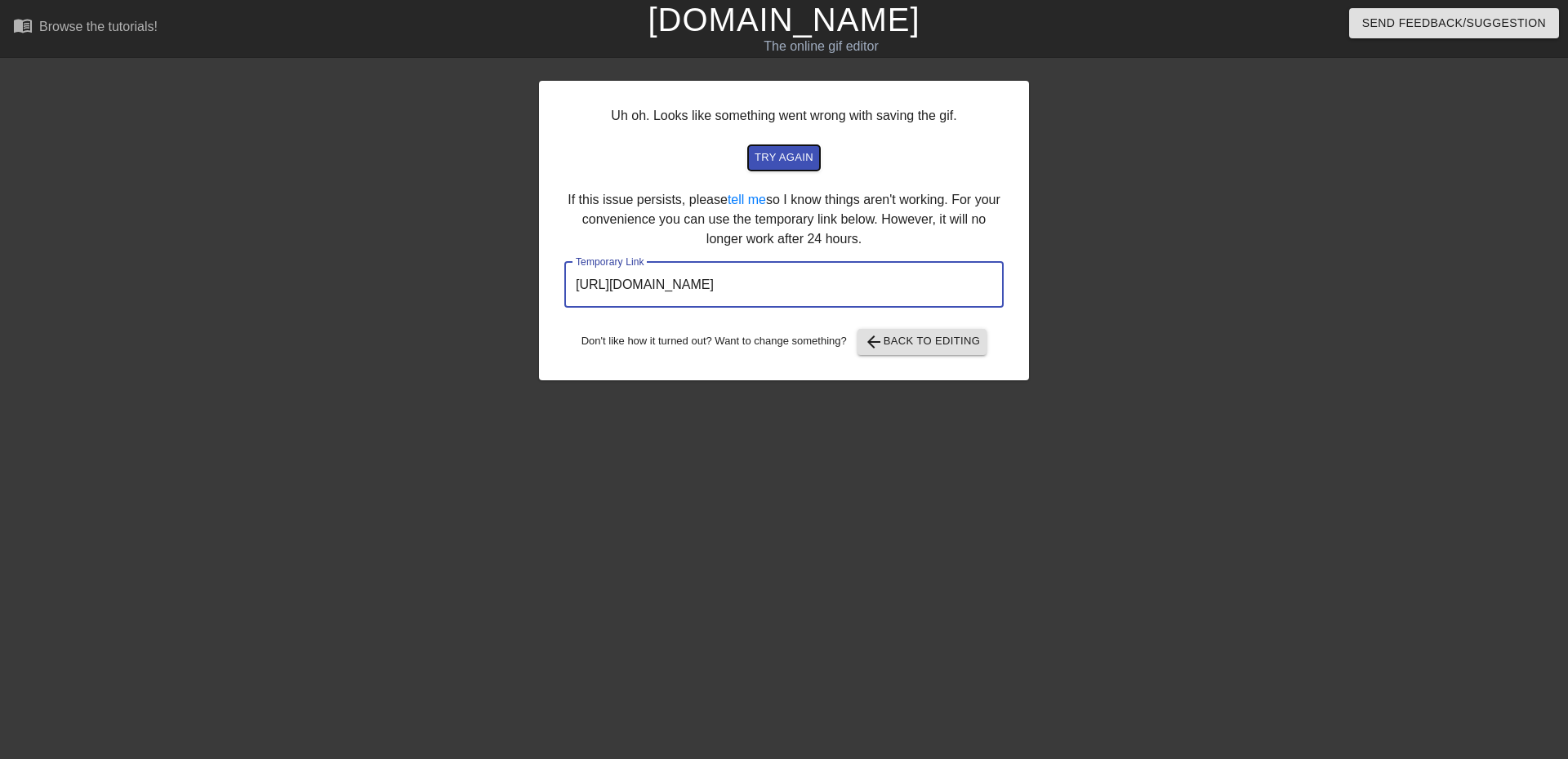
click at [802, 160] on span "try again" at bounding box center [784, 157] width 59 height 18
